Goal: Transaction & Acquisition: Purchase product/service

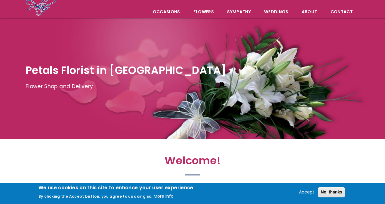
scroll to position [50, 0]
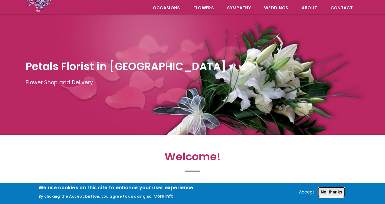
click at [328, 194] on button "No, thanks" at bounding box center [331, 192] width 27 height 10
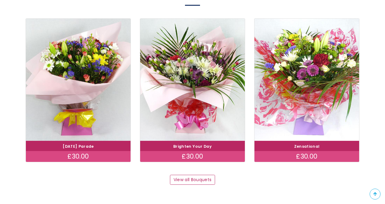
scroll to position [571, 0]
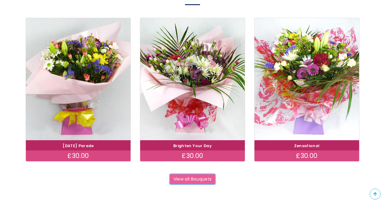
click at [179, 177] on link "View all Bouquets" at bounding box center [192, 179] width 45 height 10
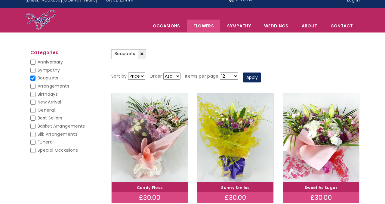
scroll to position [9, 0]
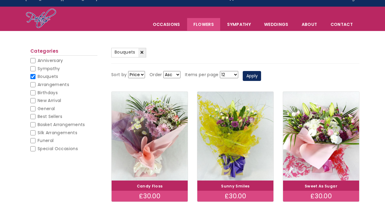
click at [142, 73] on select "Price Title" at bounding box center [136, 74] width 17 height 7
click at [128, 71] on select "Price Title" at bounding box center [136, 74] width 17 height 7
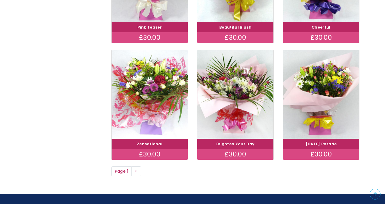
scroll to position [426, 0]
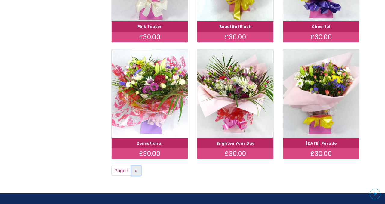
click at [138, 172] on link "Next page ››" at bounding box center [136, 171] width 10 height 10
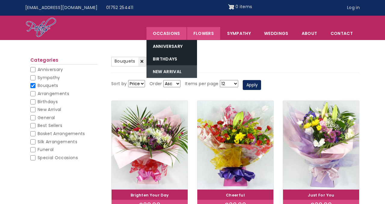
click at [170, 71] on link "New Arrival" at bounding box center [171, 71] width 51 height 13
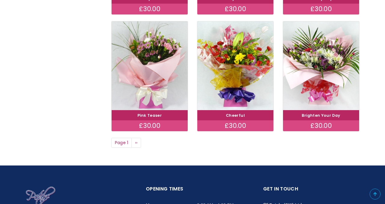
scroll to position [601, 0]
